Goal: Transaction & Acquisition: Purchase product/service

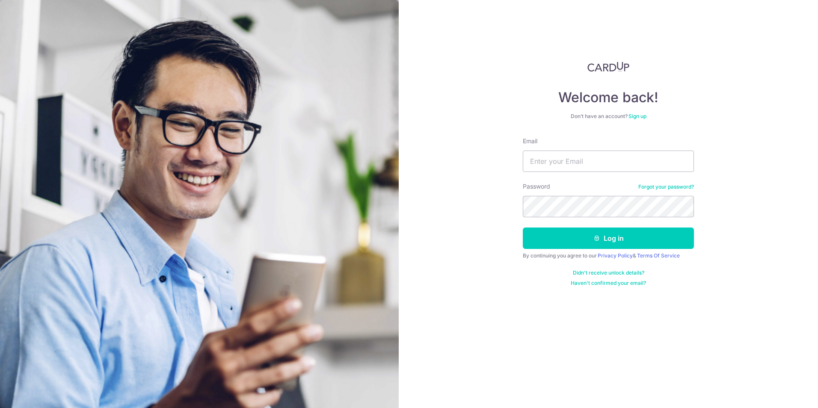
type input "[EMAIL_ADDRESS][DOMAIN_NAME]"
click at [523, 228] on button "Log in" at bounding box center [608, 238] width 171 height 21
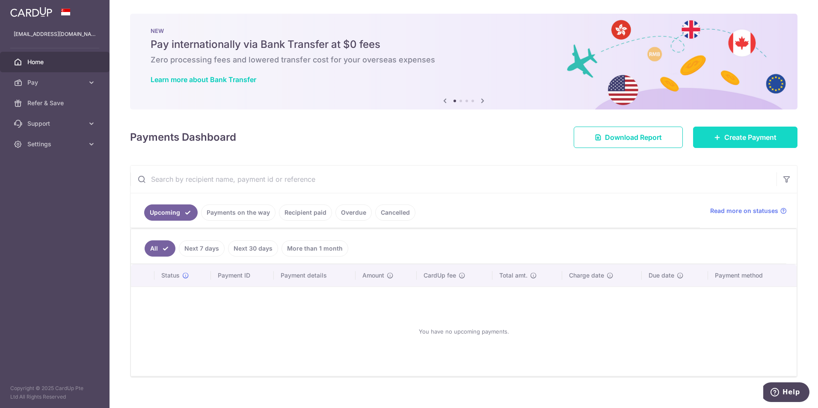
click at [756, 141] on span "Create Payment" at bounding box center [751, 137] width 52 height 10
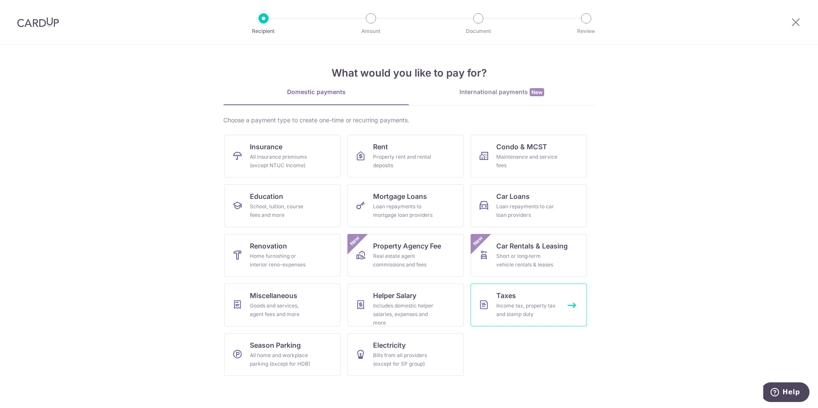
click at [529, 288] on link "Taxes Income tax, property tax and stamp duty" at bounding box center [529, 305] width 116 height 43
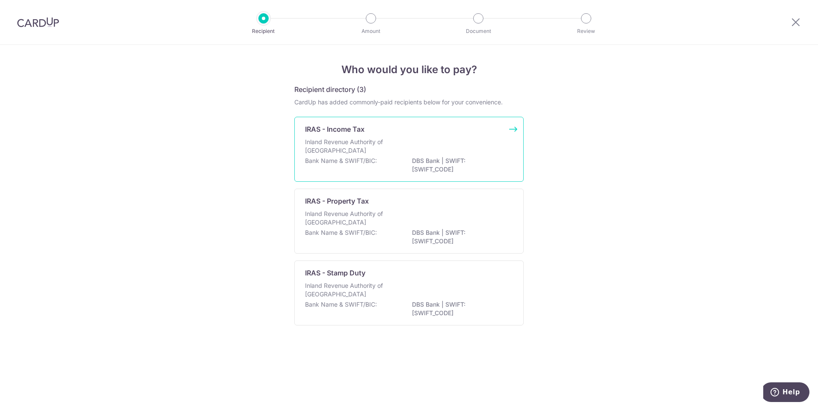
click at [427, 154] on div "Inland Revenue Authority of Singapore" at bounding box center [409, 147] width 208 height 19
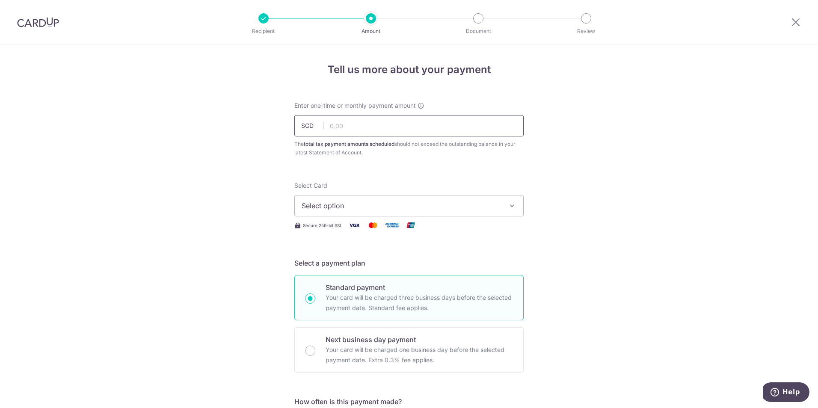
click at [468, 132] on input "text" at bounding box center [408, 125] width 229 height 21
type input "979.00"
click at [451, 215] on button "Select option" at bounding box center [408, 205] width 229 height 21
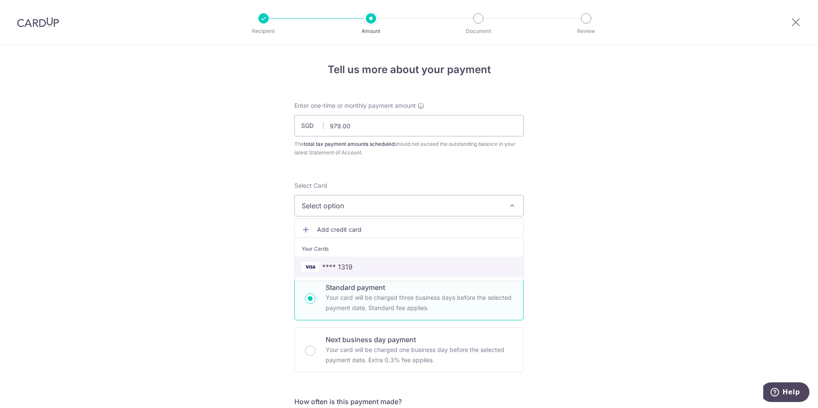
click at [408, 266] on span "**** 1319" at bounding box center [409, 267] width 215 height 10
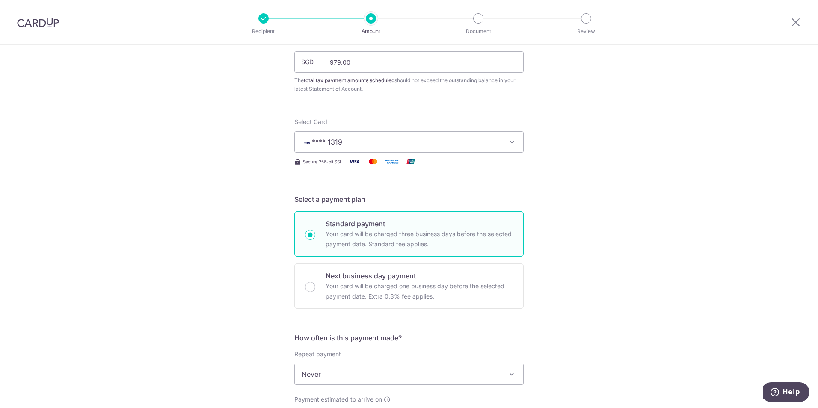
scroll to position [171, 0]
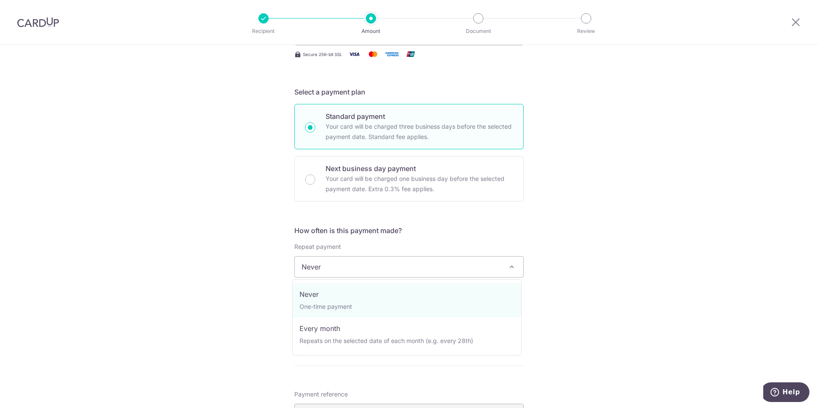
click at [448, 267] on span "Never" at bounding box center [409, 267] width 229 height 21
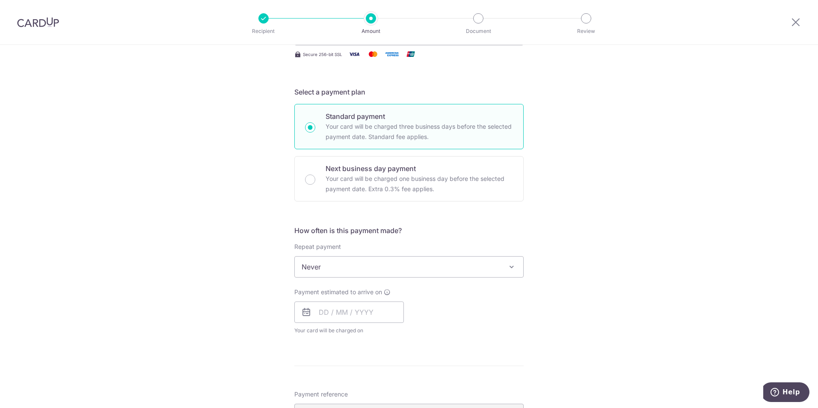
click at [598, 249] on div "Tell us more about your payment Enter one-time or monthly payment amount SGD 97…" at bounding box center [409, 271] width 818 height 795
click at [376, 314] on input "text" at bounding box center [349, 312] width 110 height 21
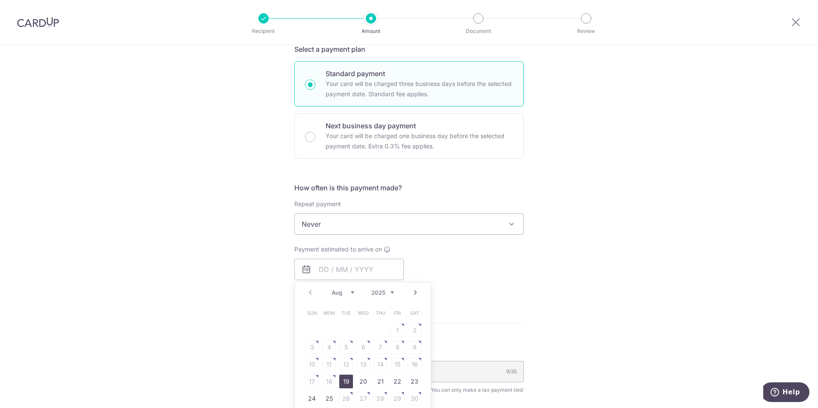
click at [343, 383] on link "19" at bounding box center [346, 382] width 14 height 14
type input "[DATE]"
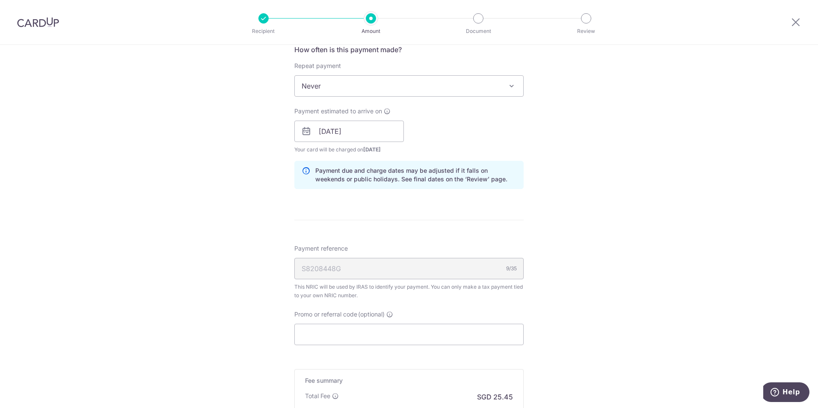
scroll to position [466, 0]
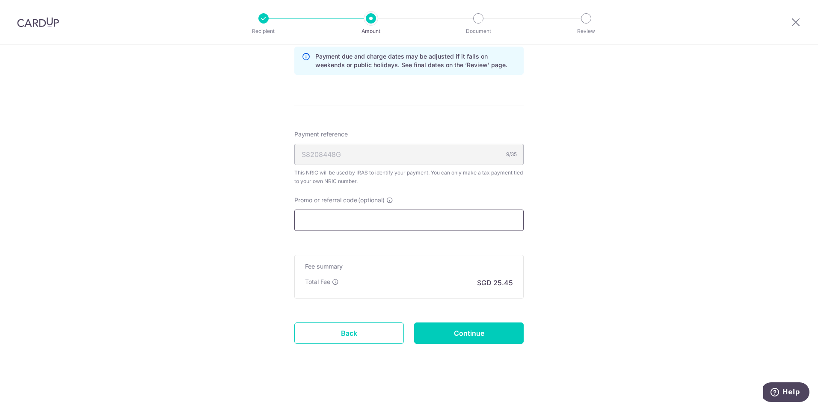
click at [374, 222] on input "Promo or referral code (optional)" at bounding box center [408, 220] width 229 height 21
paste input "OCBCTAX173"
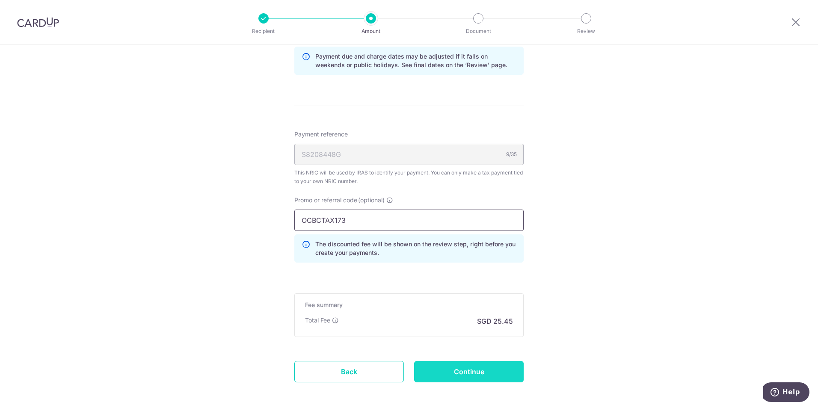
type input "OCBCTAX173"
click at [492, 367] on input "Continue" at bounding box center [469, 371] width 110 height 21
type input "Create Schedule"
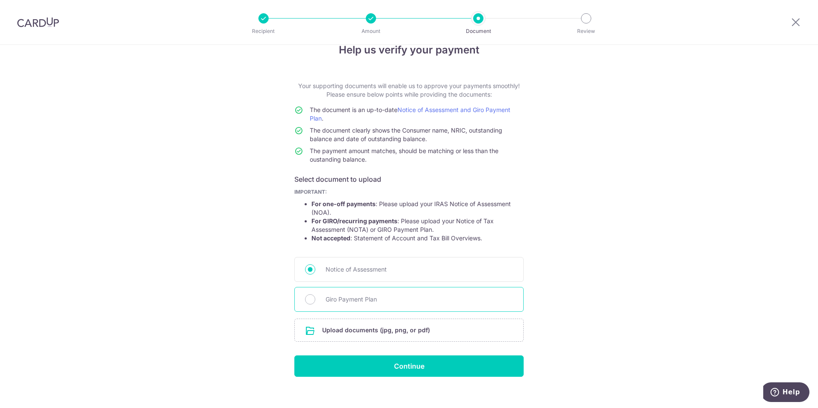
scroll to position [29, 0]
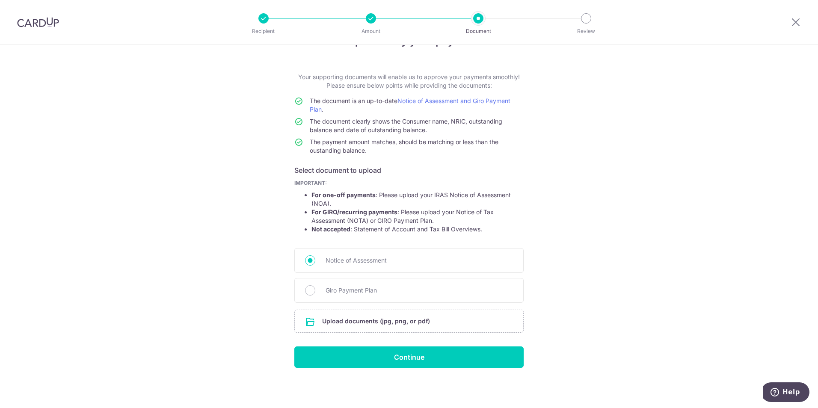
click at [213, 228] on div "Help us verify your payment Your supporting documents will enable us to approve…" at bounding box center [409, 212] width 818 height 392
click at [379, 320] on input "file" at bounding box center [409, 321] width 229 height 22
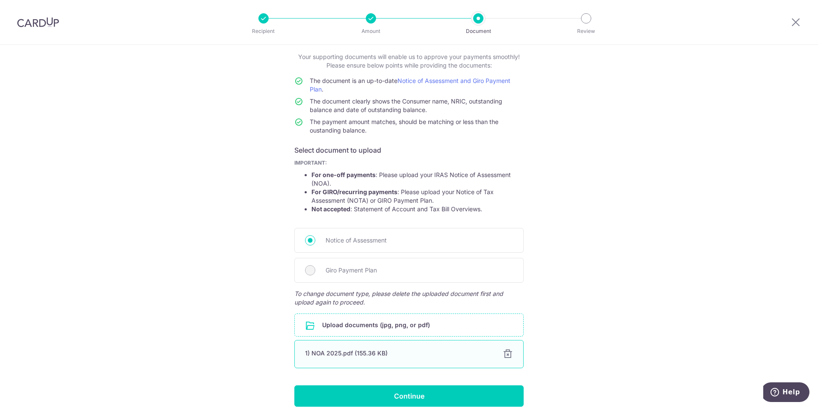
scroll to position [88, 0]
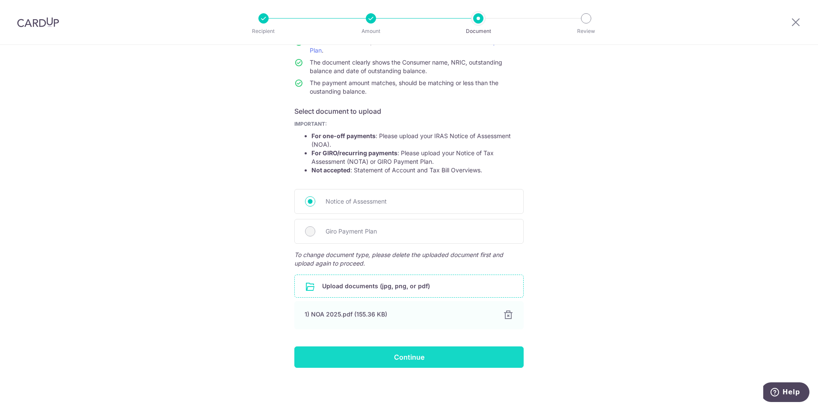
click at [484, 354] on input "Continue" at bounding box center [408, 357] width 229 height 21
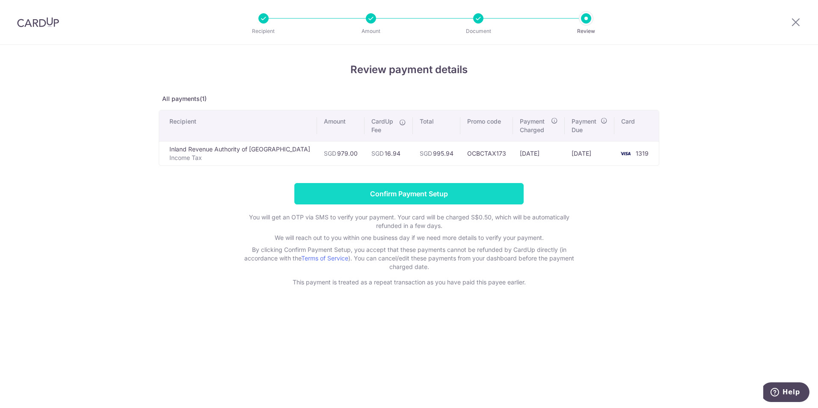
click at [500, 189] on input "Confirm Payment Setup" at bounding box center [408, 193] width 229 height 21
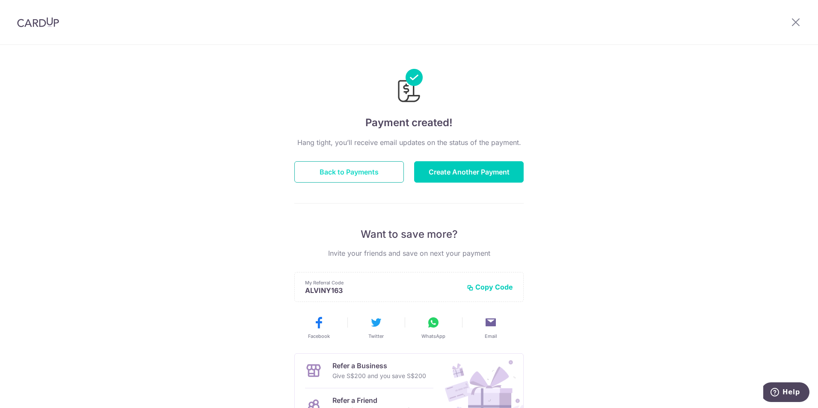
click at [381, 165] on button "Back to Payments" at bounding box center [349, 171] width 110 height 21
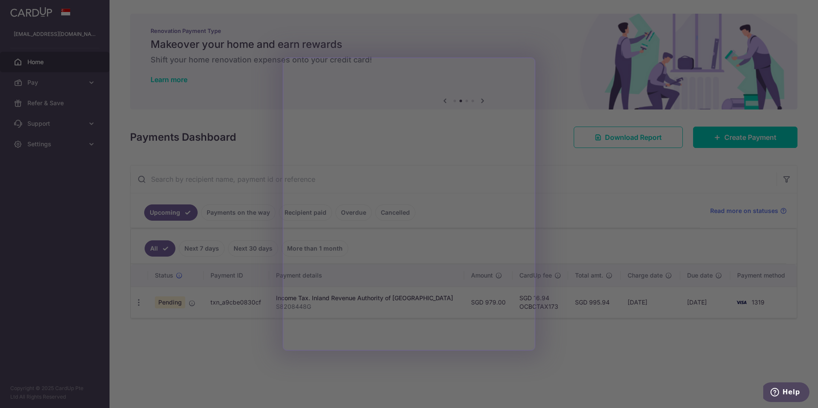
click at [485, 37] on div at bounding box center [413, 206] width 826 height 413
